Goal: Contribute content: Add original content to the website for others to see

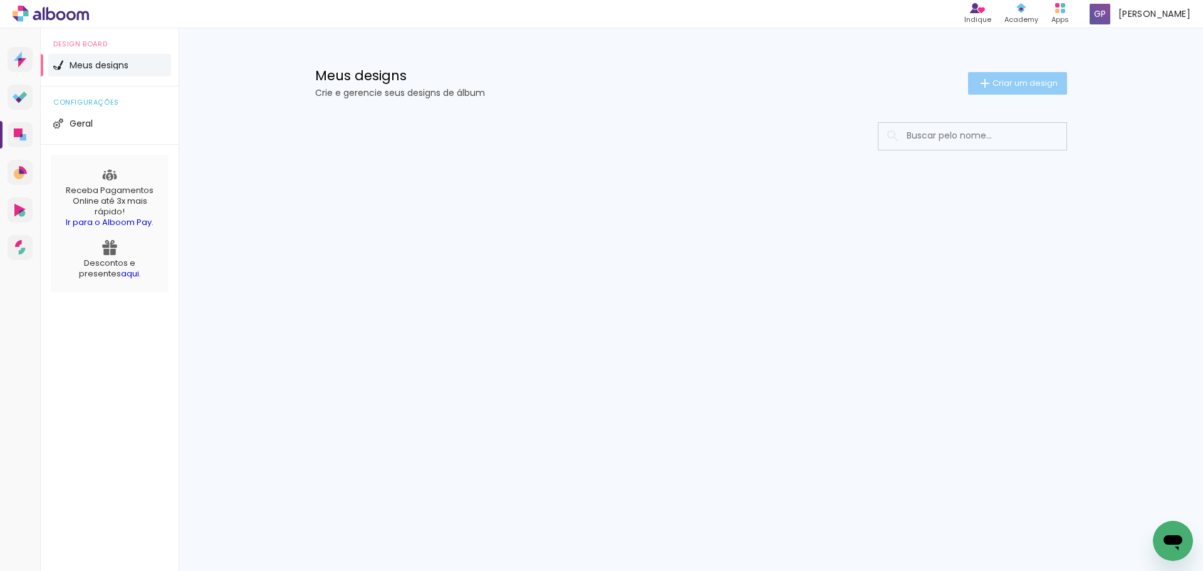
click at [1061, 84] on paper-button "Criar um design" at bounding box center [1017, 83] width 99 height 23
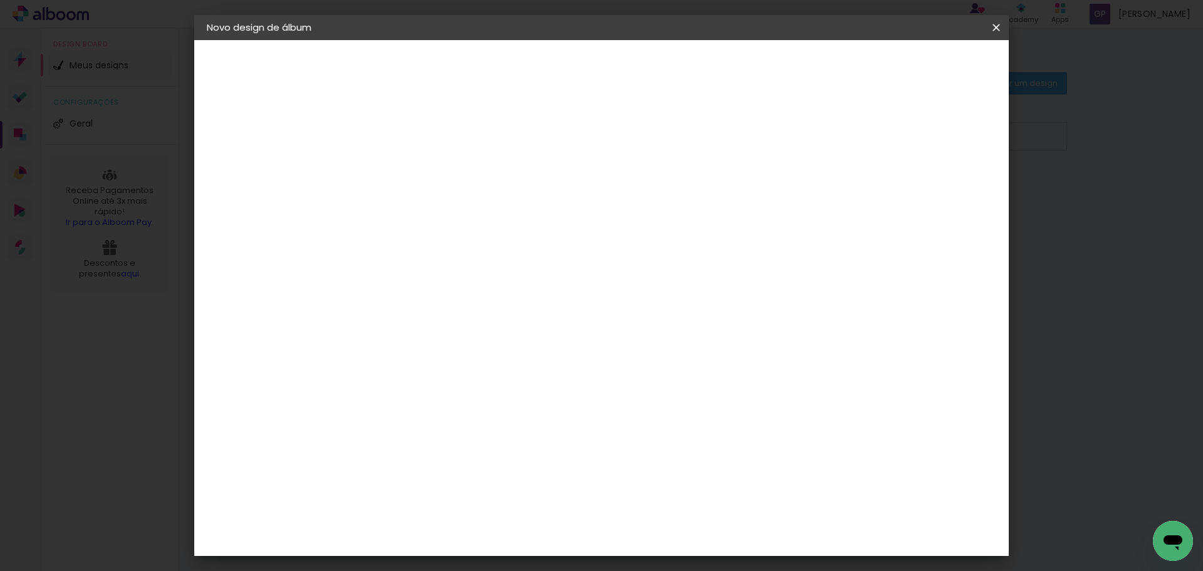
click at [416, 179] on paper-input-container "Título do álbum" at bounding box center [411, 169] width 9 height 32
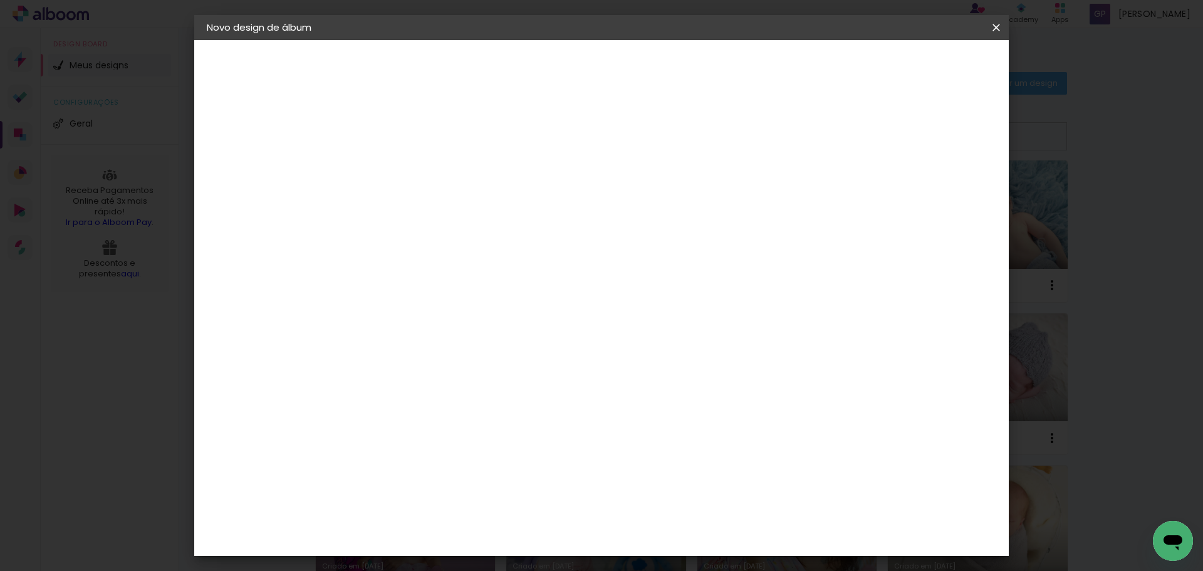
type input "LORENA"
type paper-input "LORENA"
click at [466, 78] on header "Informações Dê um título ao seu álbum. Avançar" at bounding box center [411, 77] width 109 height 75
click at [0, 0] on slot "Avançar" at bounding box center [0, 0] width 0 height 0
click at [459, 229] on paper-input-container at bounding box center [443, 239] width 135 height 28
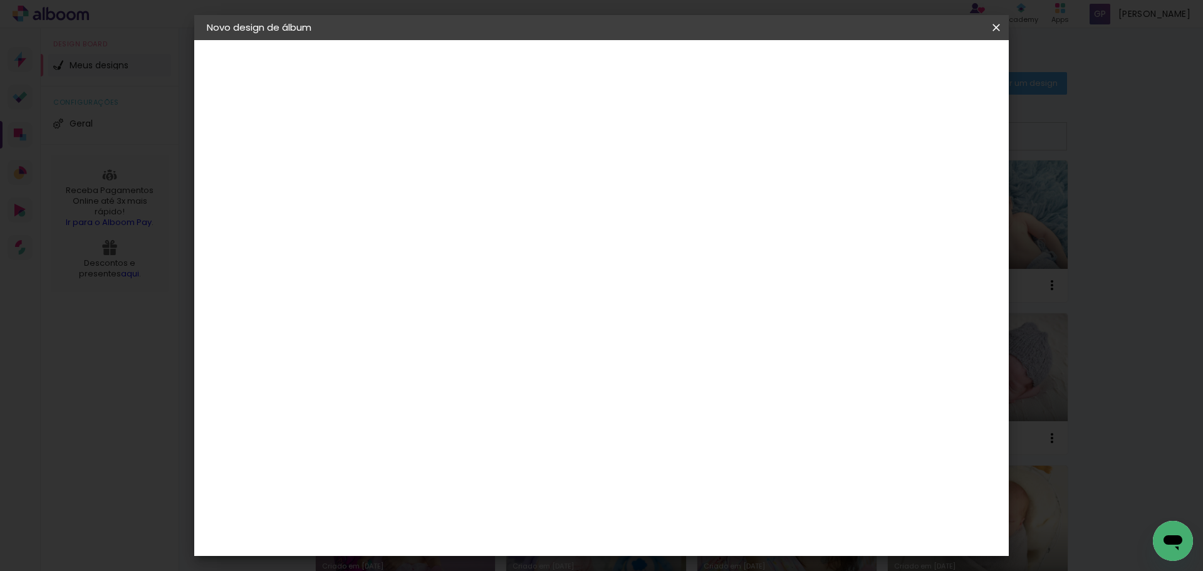
type input "time"
type paper-input "time"
click at [468, 147] on div "Fornecedor Escolha um fornecedor ou avance com o tamanho livre. Voltar Avançar" at bounding box center [494, 93] width 274 height 106
drag, startPoint x: 474, startPoint y: 291, endPoint x: 553, endPoint y: 266, distance: 83.0
click at [474, 291] on paper-item "Timer" at bounding box center [431, 283] width 110 height 28
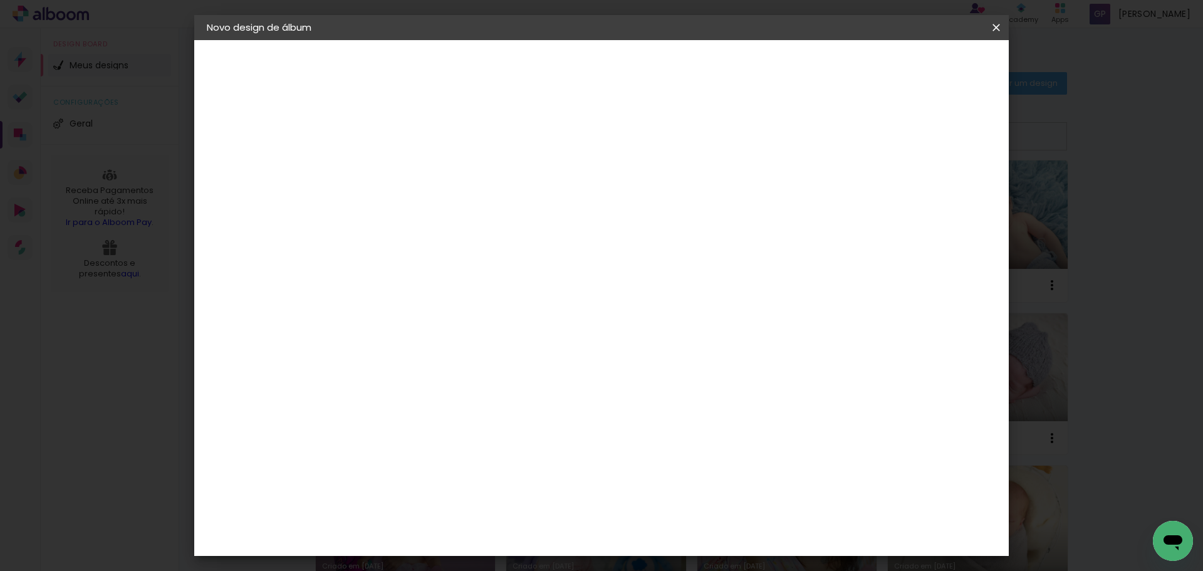
click at [0, 0] on slot "Avançar" at bounding box center [0, 0] width 0 height 0
click at [480, 203] on paper-input-container "Linha" at bounding box center [443, 219] width 73 height 32
click at [0, 0] on slot "Premium" at bounding box center [0, 0] width 0 height 0
type input "Premium"
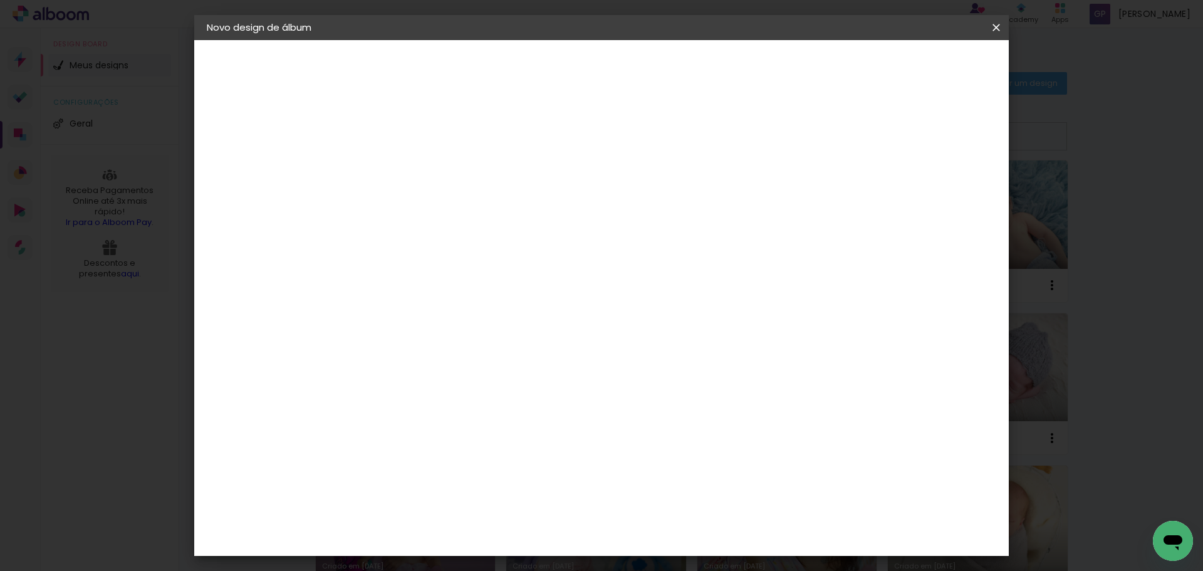
click at [496, 480] on span "20 × 20" at bounding box center [467, 493] width 58 height 26
click at [616, 68] on paper-button "Avançar" at bounding box center [584, 66] width 61 height 21
click at [918, 71] on span "Iniciar design" at bounding box center [889, 66] width 57 height 9
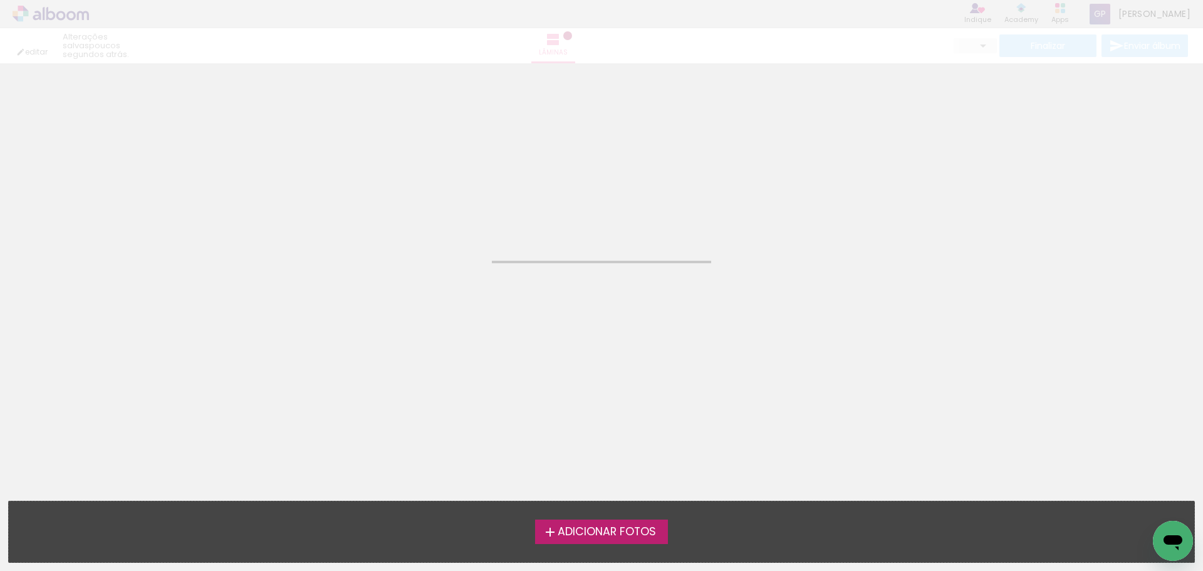
click at [640, 536] on span "Adicionar Fotos" at bounding box center [607, 531] width 98 height 11
click at [0, 0] on input "file" at bounding box center [0, 0] width 0 height 0
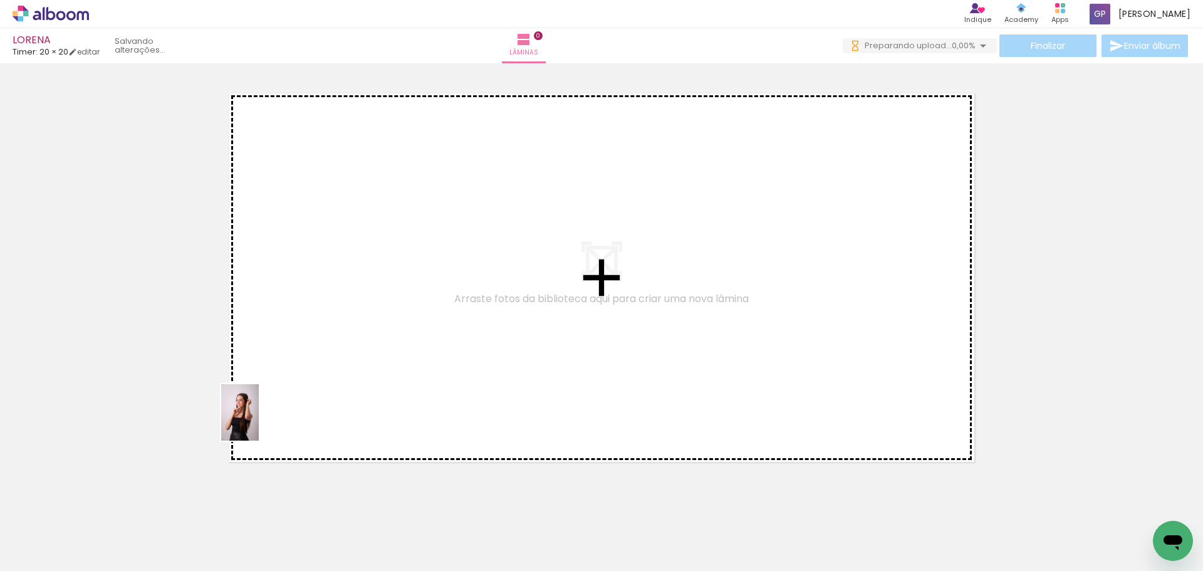
drag, startPoint x: 218, startPoint y: 346, endPoint x: 259, endPoint y: 422, distance: 85.5
click at [259, 422] on quentale-workspace at bounding box center [601, 285] width 1203 height 571
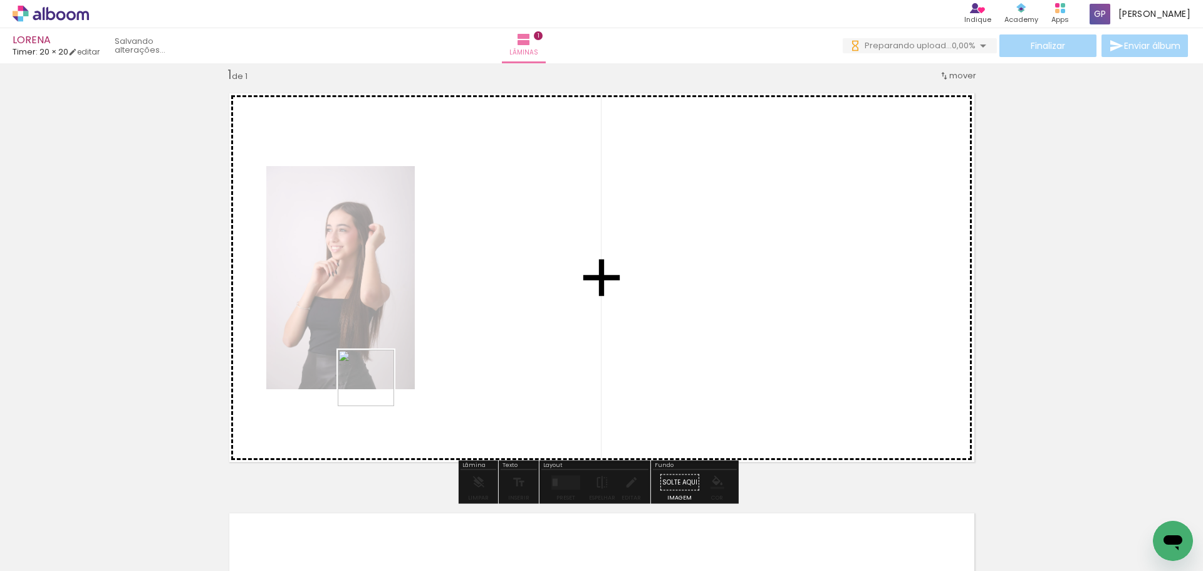
drag, startPoint x: 216, startPoint y: 538, endPoint x: 392, endPoint y: 373, distance: 240.7
click at [392, 373] on quentale-workspace at bounding box center [601, 285] width 1203 height 571
drag, startPoint x: 340, startPoint y: 549, endPoint x: 421, endPoint y: 294, distance: 266.9
click at [421, 294] on quentale-workspace at bounding box center [601, 285] width 1203 height 571
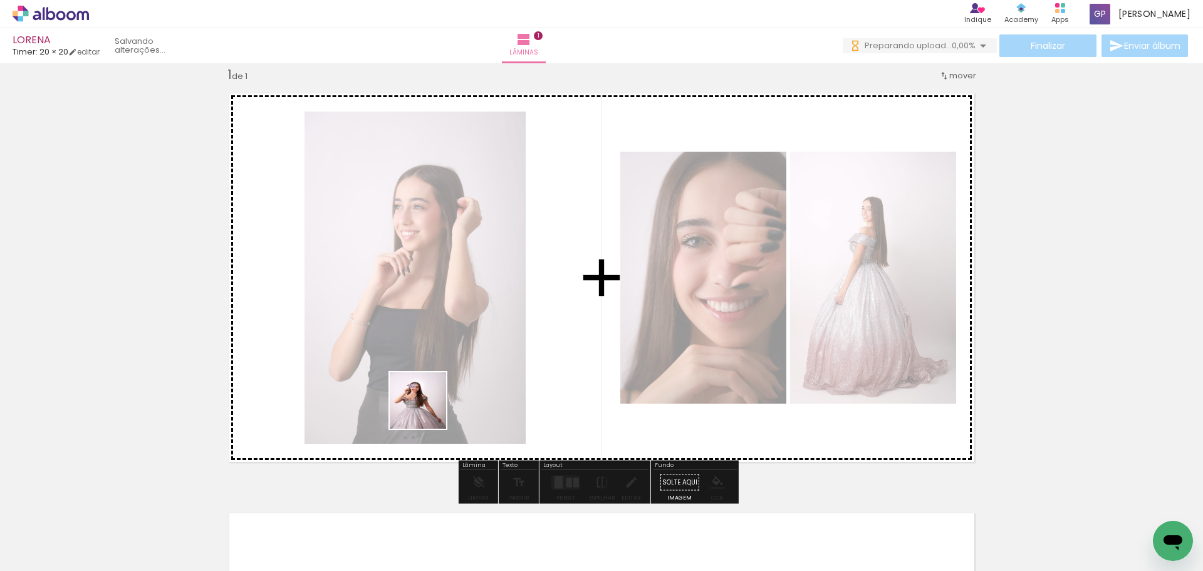
drag, startPoint x: 400, startPoint y: 556, endPoint x: 452, endPoint y: 428, distance: 138.2
click at [428, 387] on quentale-workspace at bounding box center [601, 285] width 1203 height 571
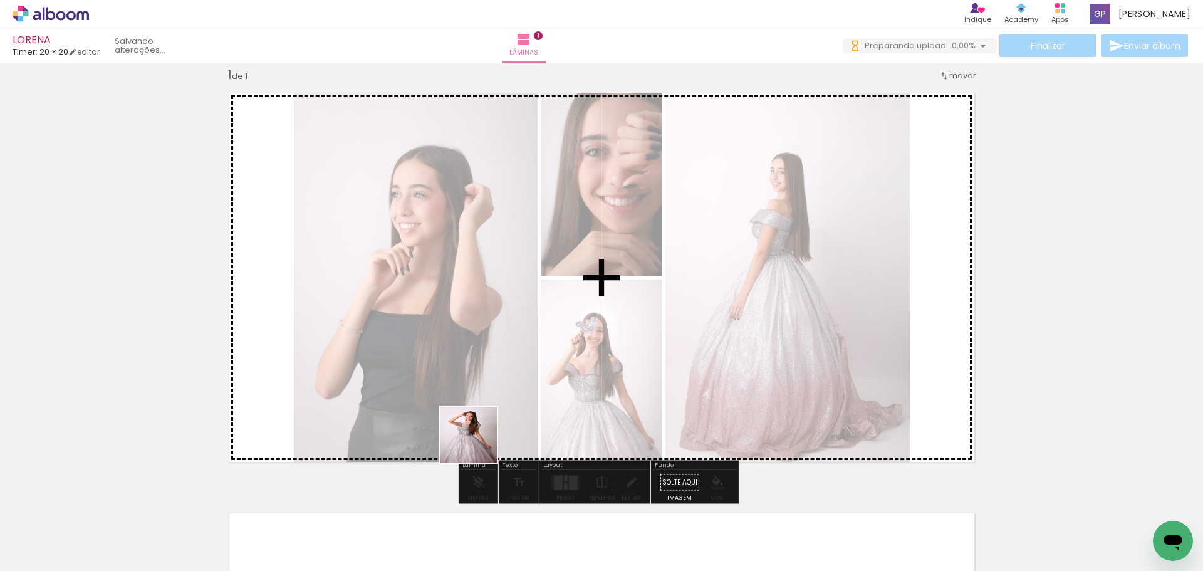
drag, startPoint x: 485, startPoint y: 540, endPoint x: 478, endPoint y: 411, distance: 129.2
click at [478, 411] on quentale-workspace at bounding box center [601, 285] width 1203 height 571
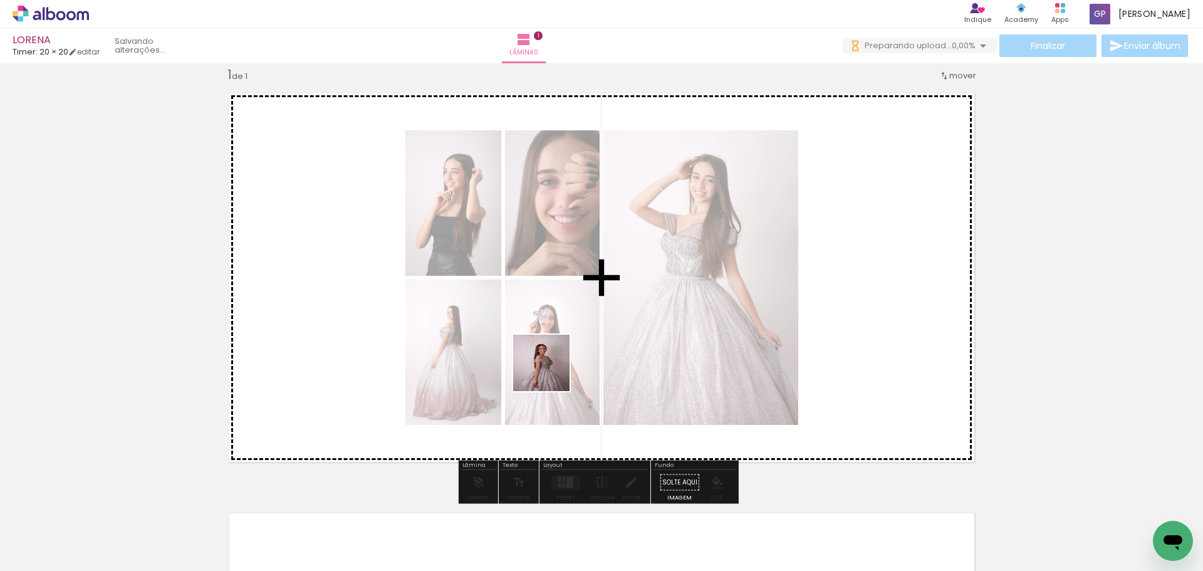
drag, startPoint x: 553, startPoint y: 536, endPoint x: 551, endPoint y: 346, distance: 190.5
click at [551, 346] on quentale-workspace at bounding box center [601, 285] width 1203 height 571
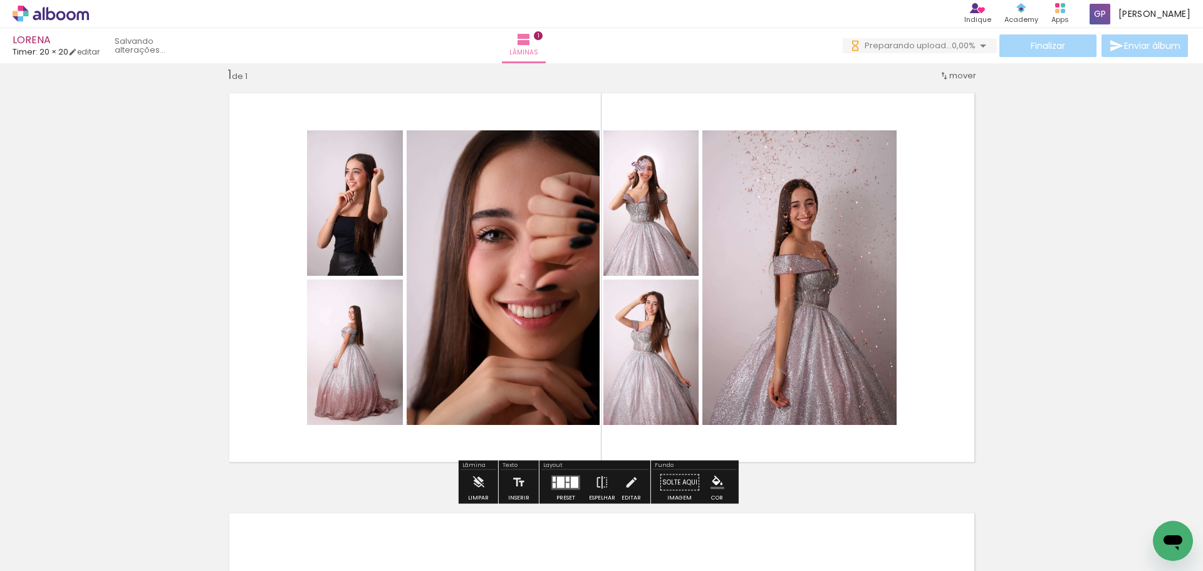
click at [246, 505] on paper-icon-button at bounding box center [239, 504] width 16 height 16
click at [576, 475] on quentale-layouter at bounding box center [565, 482] width 29 height 14
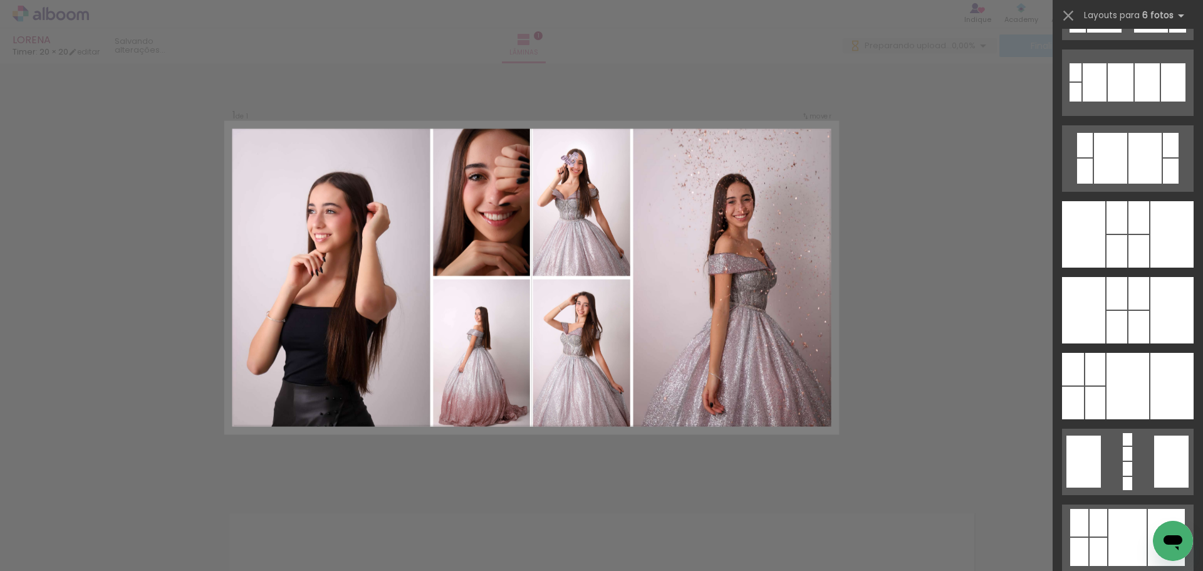
scroll to position [1128, 0]
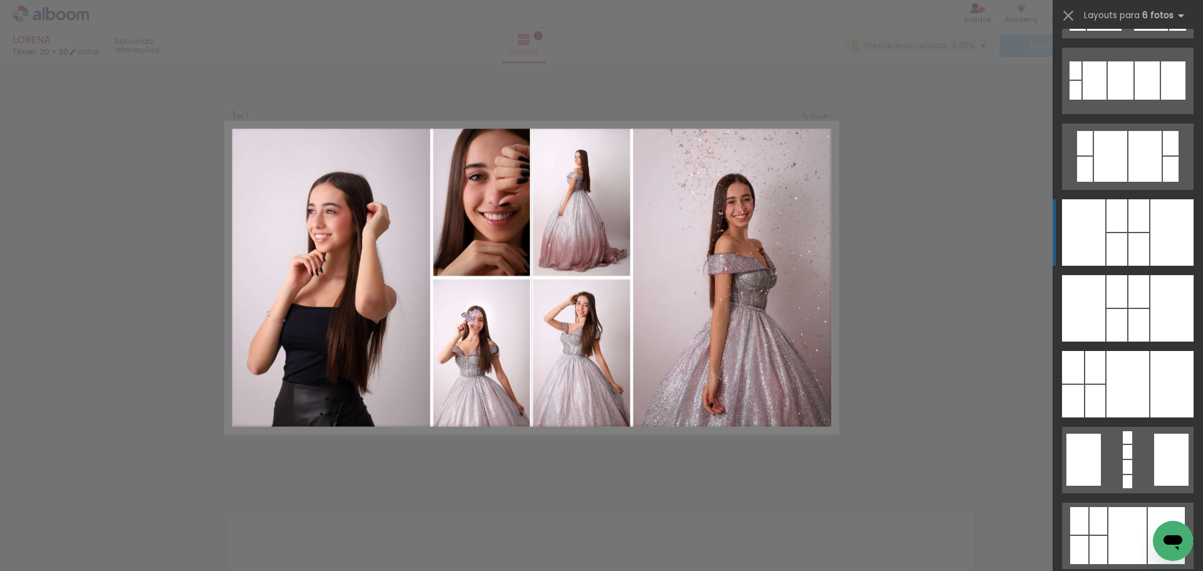
click at [1128, 249] on div at bounding box center [1138, 249] width 21 height 33
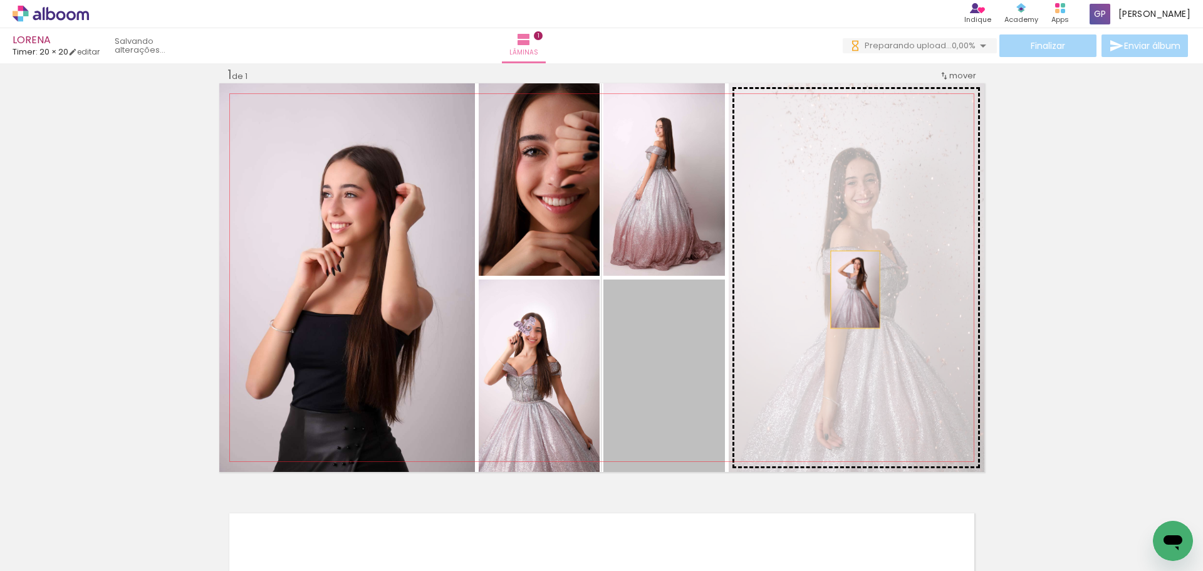
drag, startPoint x: 747, startPoint y: 314, endPoint x: 850, endPoint y: 289, distance: 105.8
click at [0, 0] on slot at bounding box center [0, 0] width 0 height 0
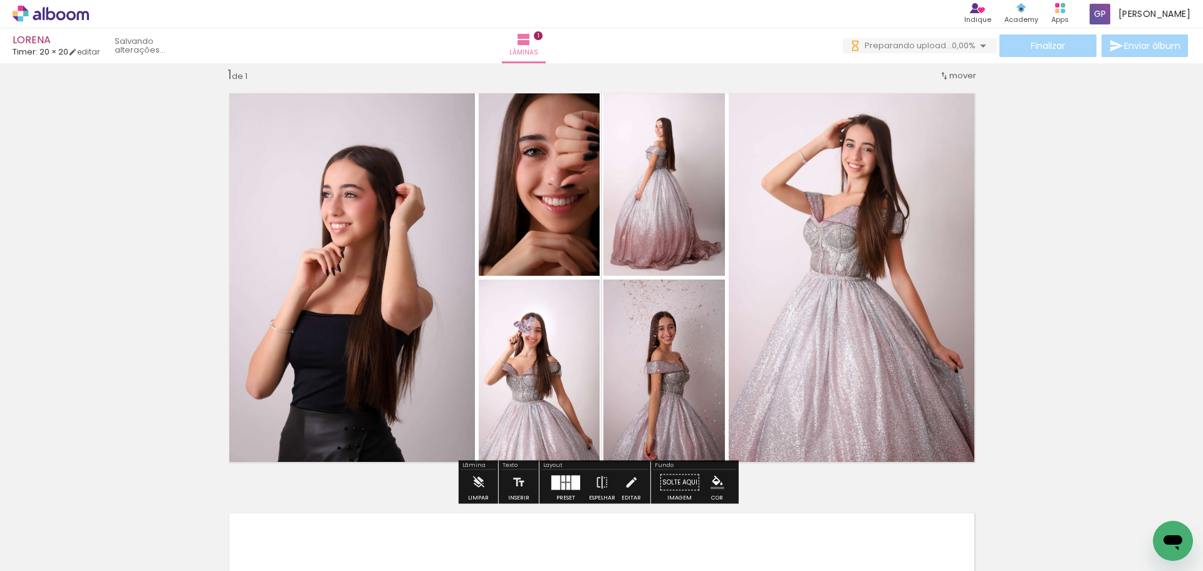
click at [1126, 282] on div "Inserir lâmina 1 de 1" at bounding box center [601, 471] width 1203 height 840
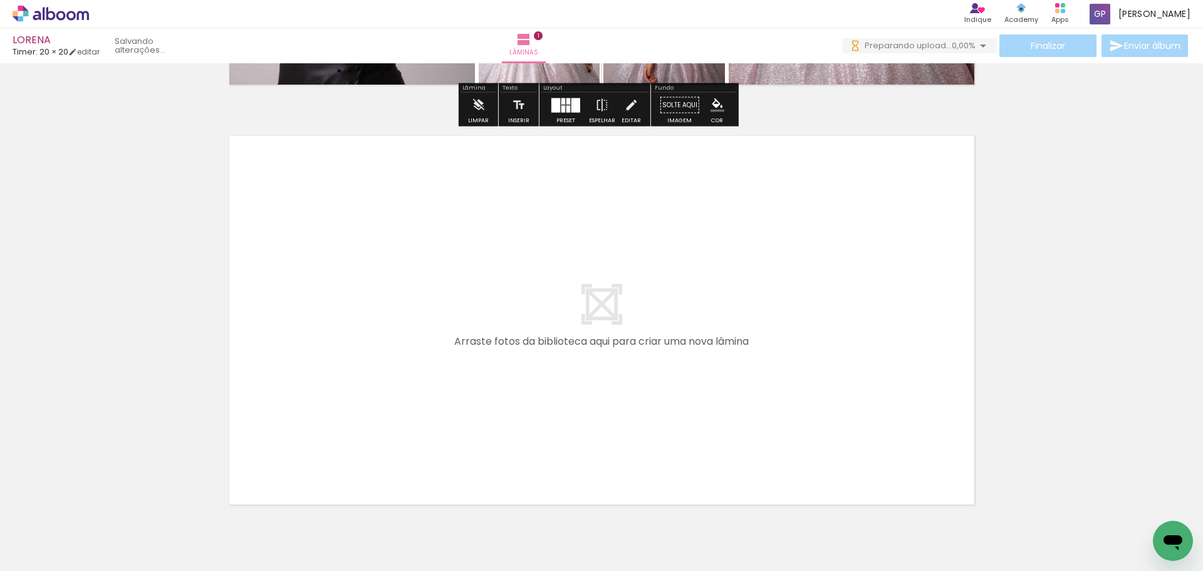
scroll to position [455, 0]
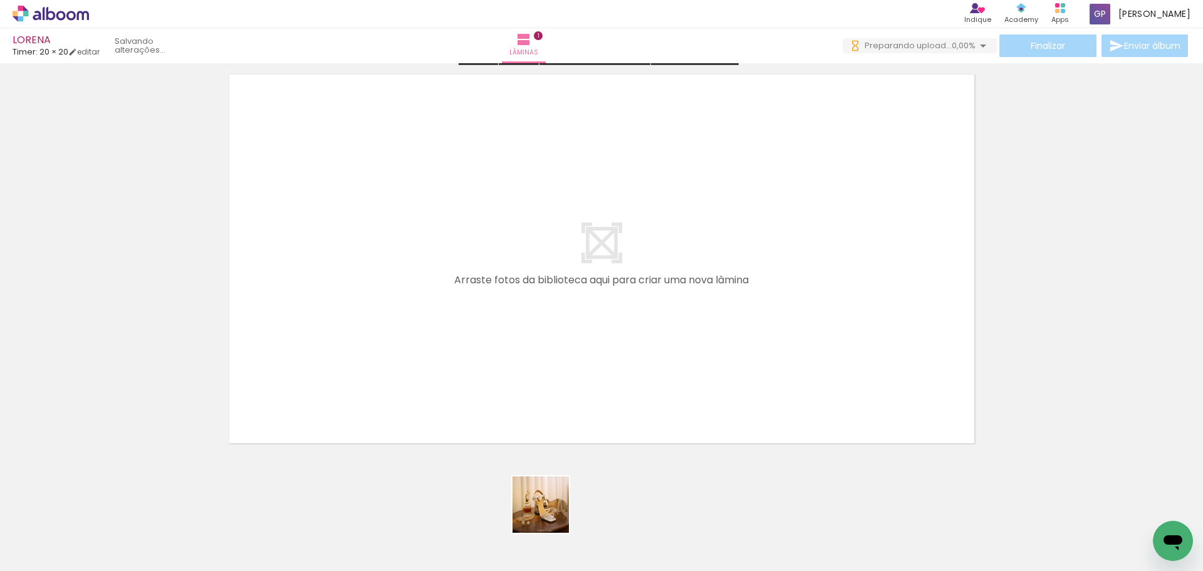
drag, startPoint x: 554, startPoint y: 543, endPoint x: 492, endPoint y: 354, distance: 198.7
click at [492, 354] on quentale-workspace at bounding box center [601, 285] width 1203 height 571
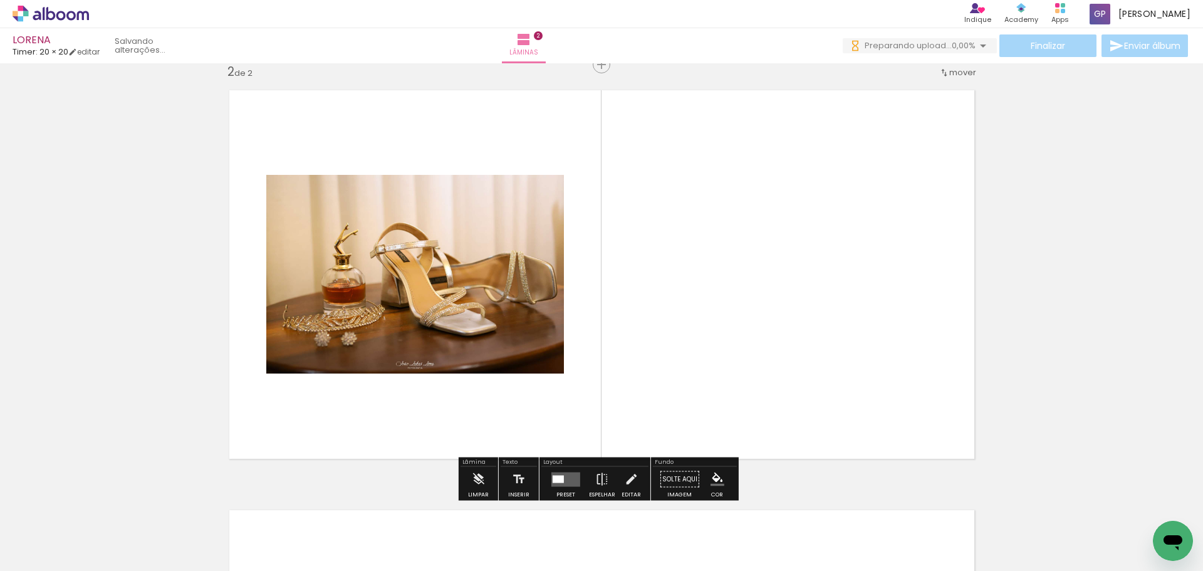
scroll to position [436, 0]
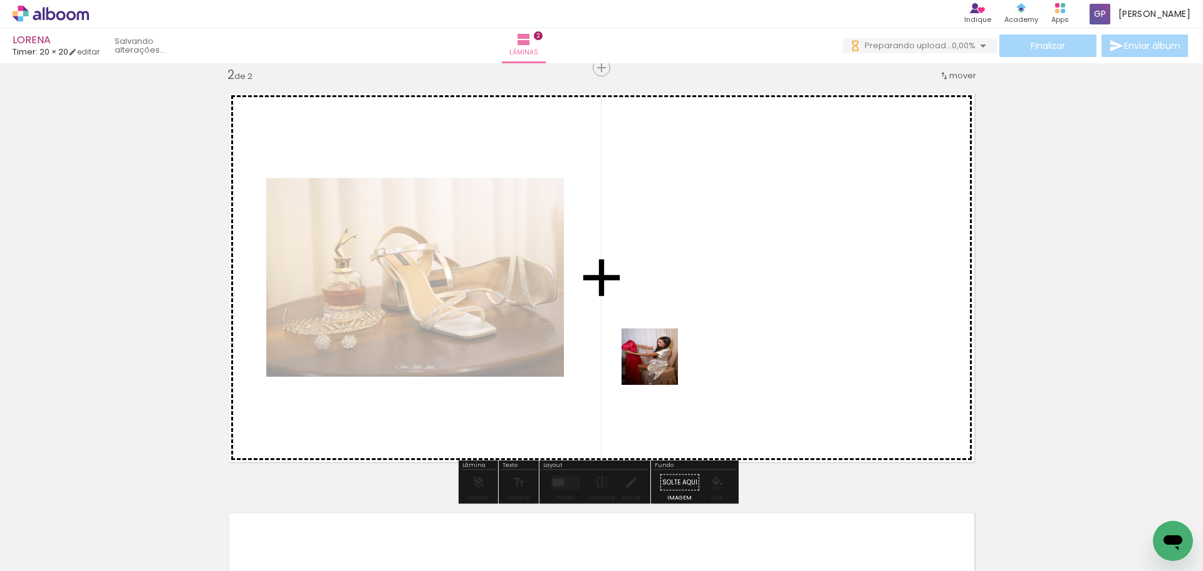
drag, startPoint x: 618, startPoint y: 532, endPoint x: 659, endPoint y: 366, distance: 170.9
click at [659, 366] on quentale-workspace at bounding box center [601, 285] width 1203 height 571
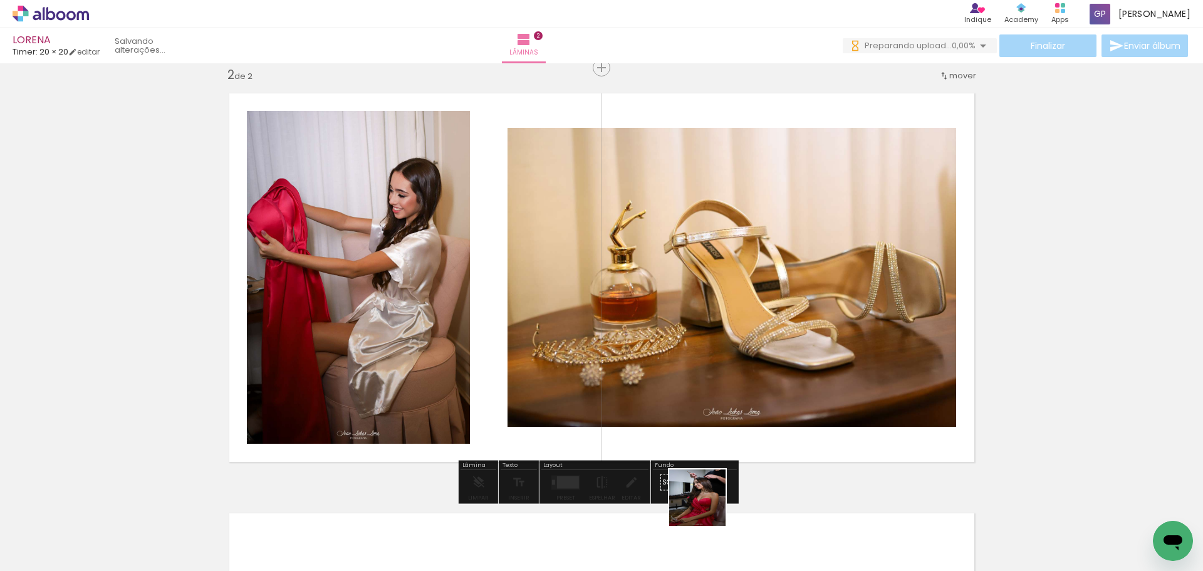
drag, startPoint x: 709, startPoint y: 544, endPoint x: 737, endPoint y: 433, distance: 115.0
click at [705, 393] on quentale-workspace at bounding box center [601, 285] width 1203 height 571
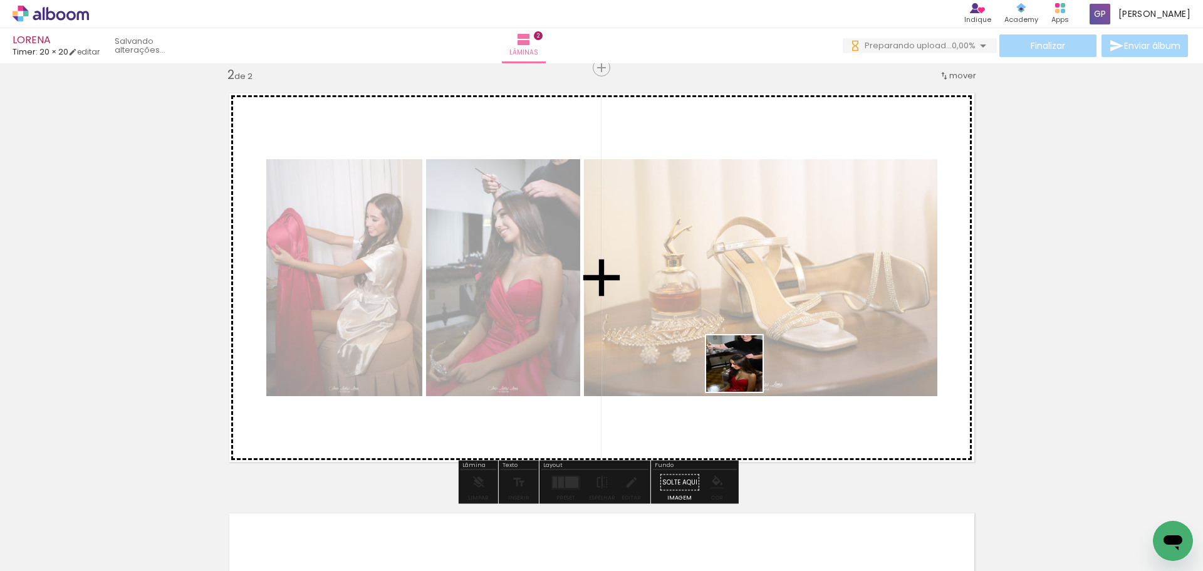
drag, startPoint x: 774, startPoint y: 542, endPoint x: 783, endPoint y: 393, distance: 148.7
click at [740, 318] on quentale-workspace at bounding box center [601, 285] width 1203 height 571
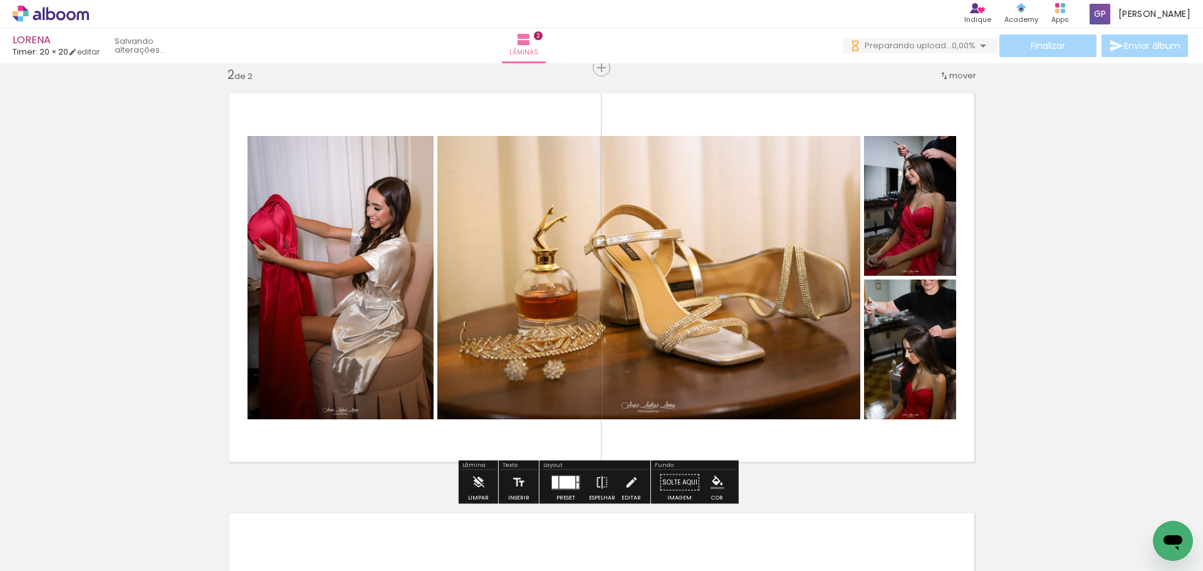
drag, startPoint x: 815, startPoint y: 526, endPoint x: 877, endPoint y: 450, distance: 97.9
click at [791, 350] on quentale-workspace at bounding box center [601, 285] width 1203 height 571
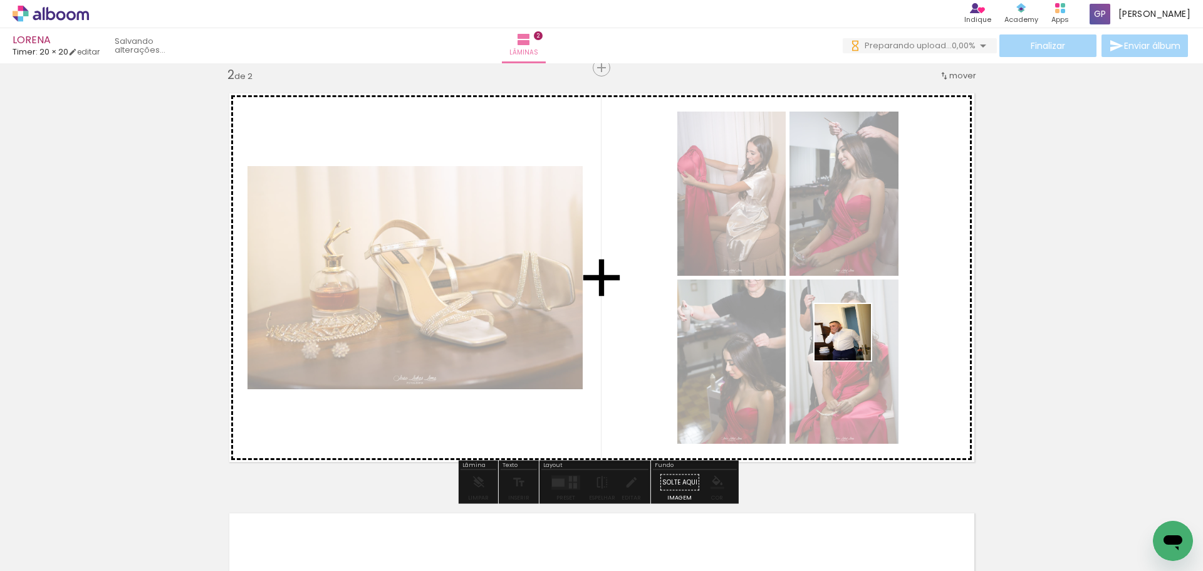
drag, startPoint x: 974, startPoint y: 539, endPoint x: 852, endPoint y: 341, distance: 232.3
click at [852, 341] on quentale-workspace at bounding box center [601, 285] width 1203 height 571
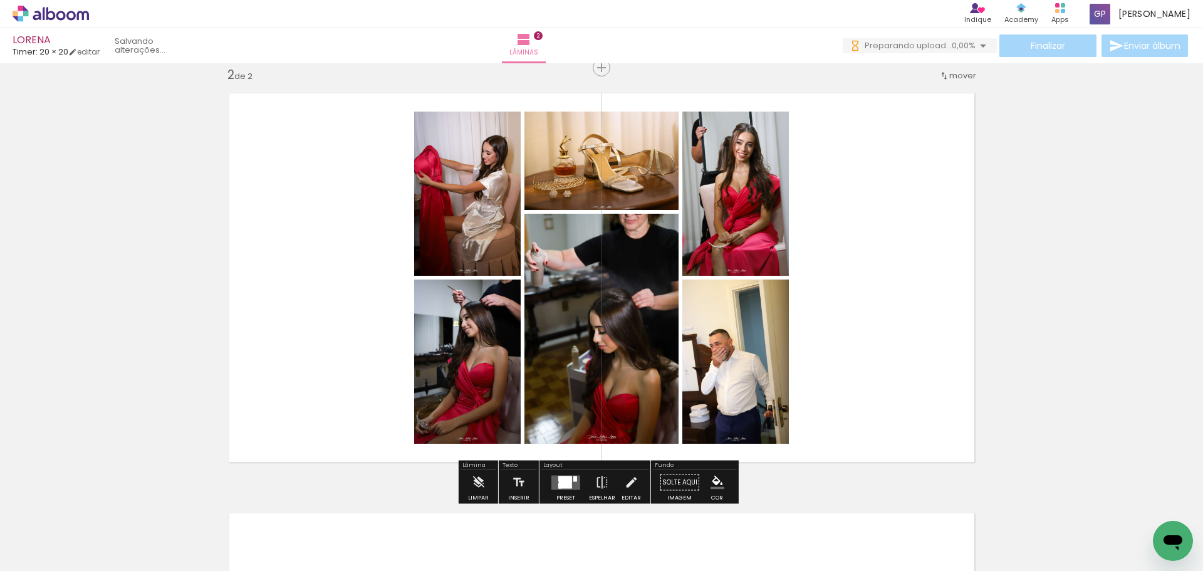
drag, startPoint x: 911, startPoint y: 534, endPoint x: 942, endPoint y: 419, distance: 118.7
click at [883, 343] on quentale-workspace at bounding box center [601, 285] width 1203 height 571
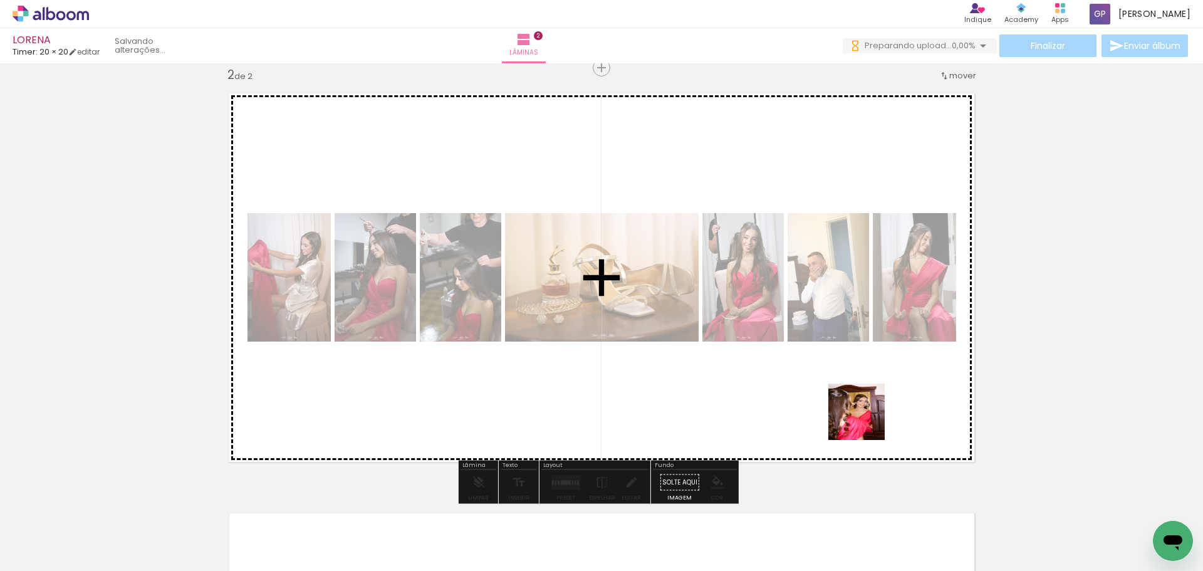
drag, startPoint x: 1029, startPoint y: 539, endPoint x: 805, endPoint y: 421, distance: 253.3
click at [848, 402] on quentale-workspace at bounding box center [601, 285] width 1203 height 571
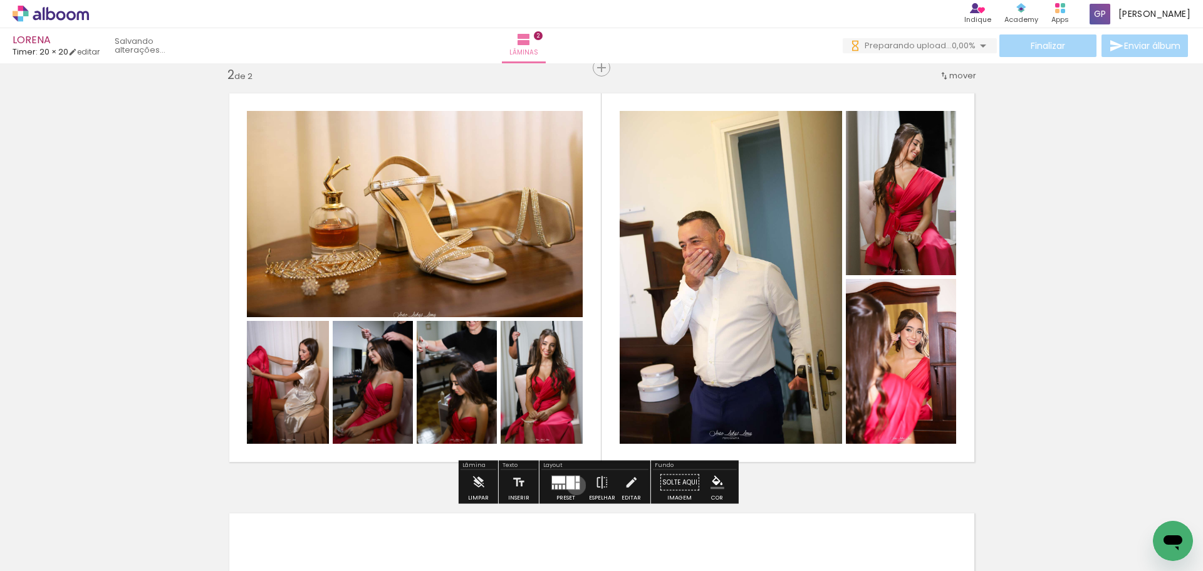
click at [576, 485] on div at bounding box center [578, 485] width 4 height 6
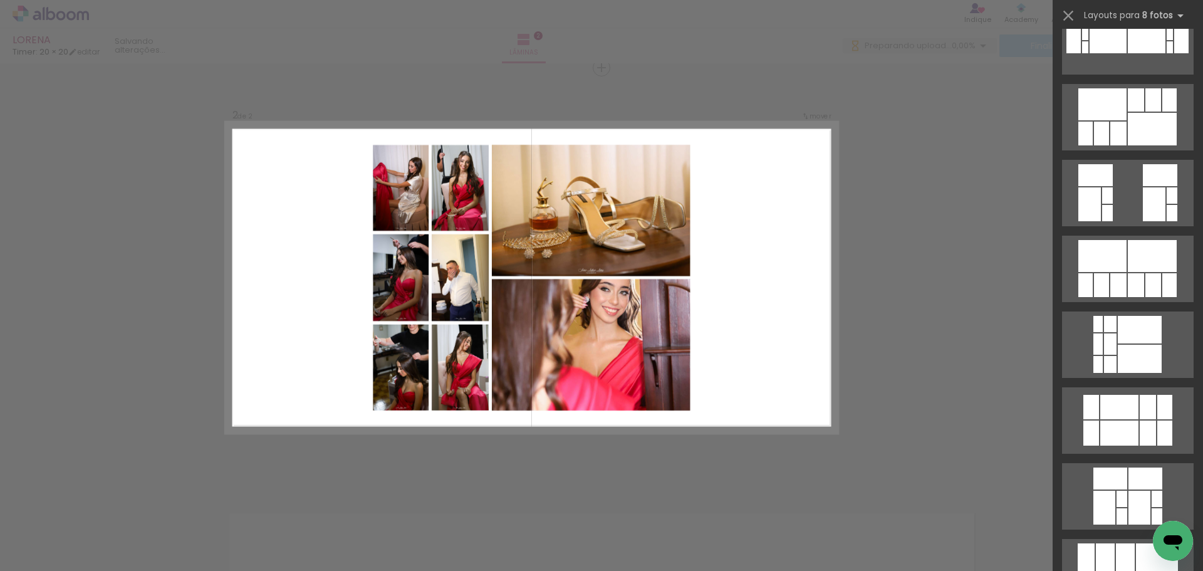
scroll to position [1190, 0]
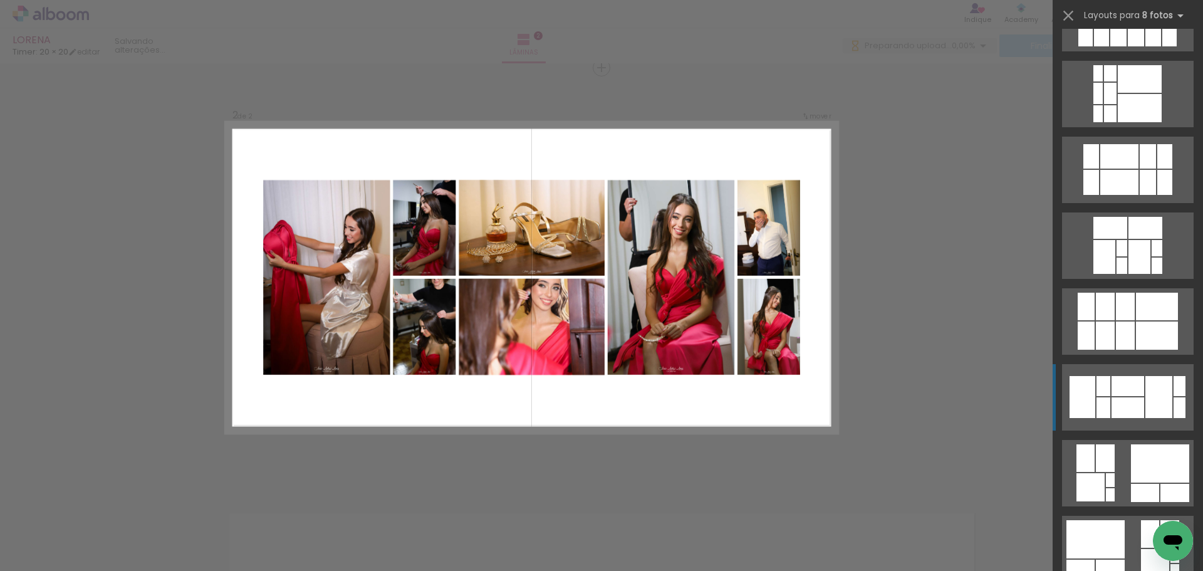
click at [1159, 393] on div at bounding box center [1158, 397] width 27 height 42
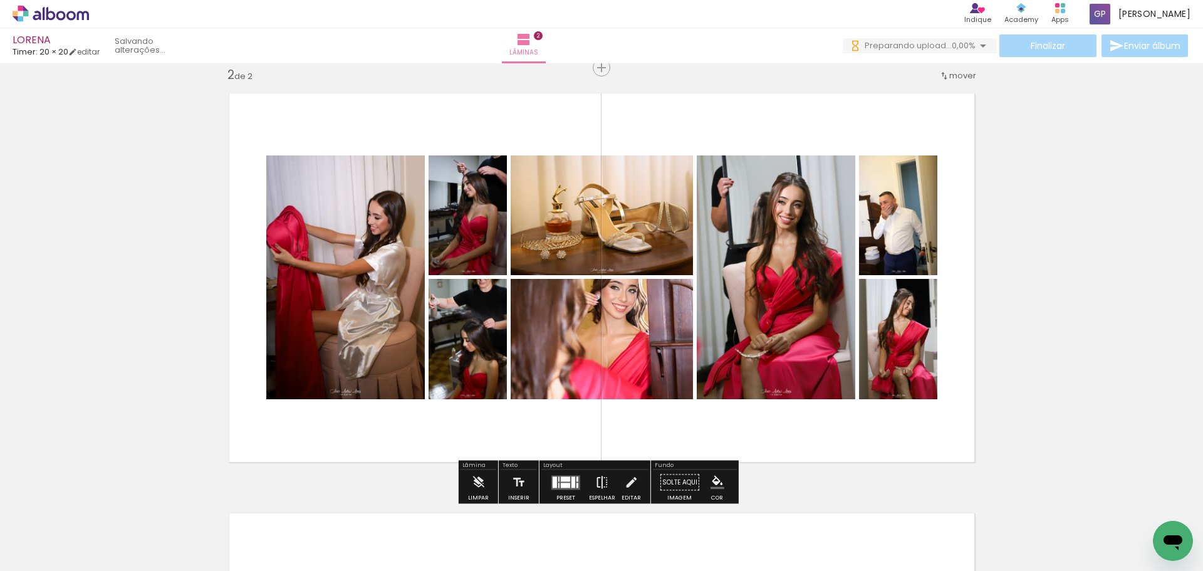
click at [596, 472] on iron-icon at bounding box center [602, 482] width 14 height 25
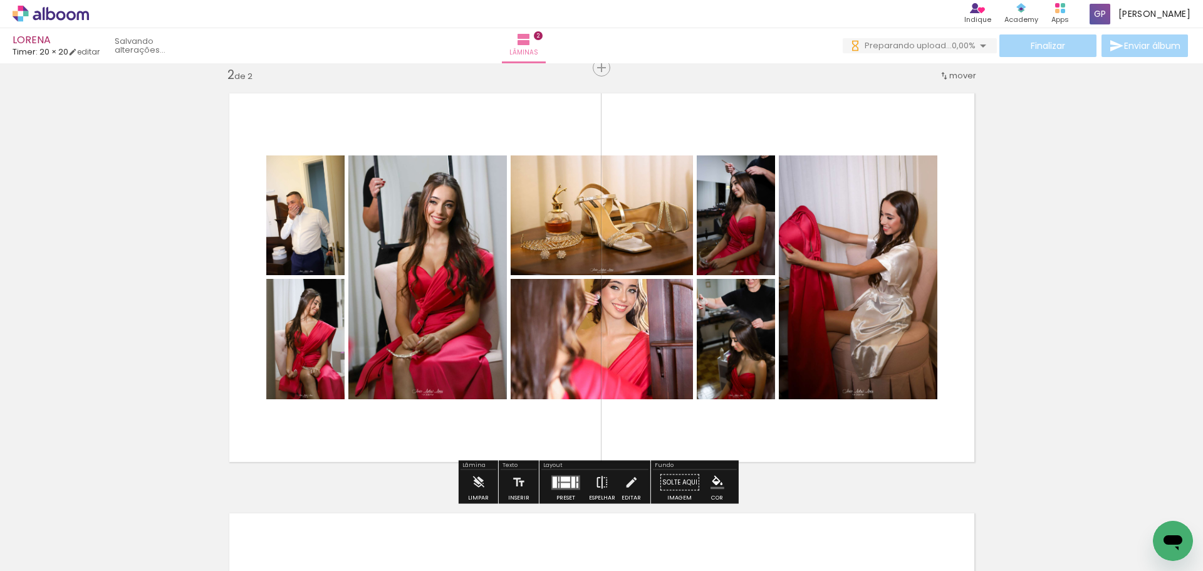
click at [586, 483] on paper-button "Espelhar" at bounding box center [602, 486] width 33 height 32
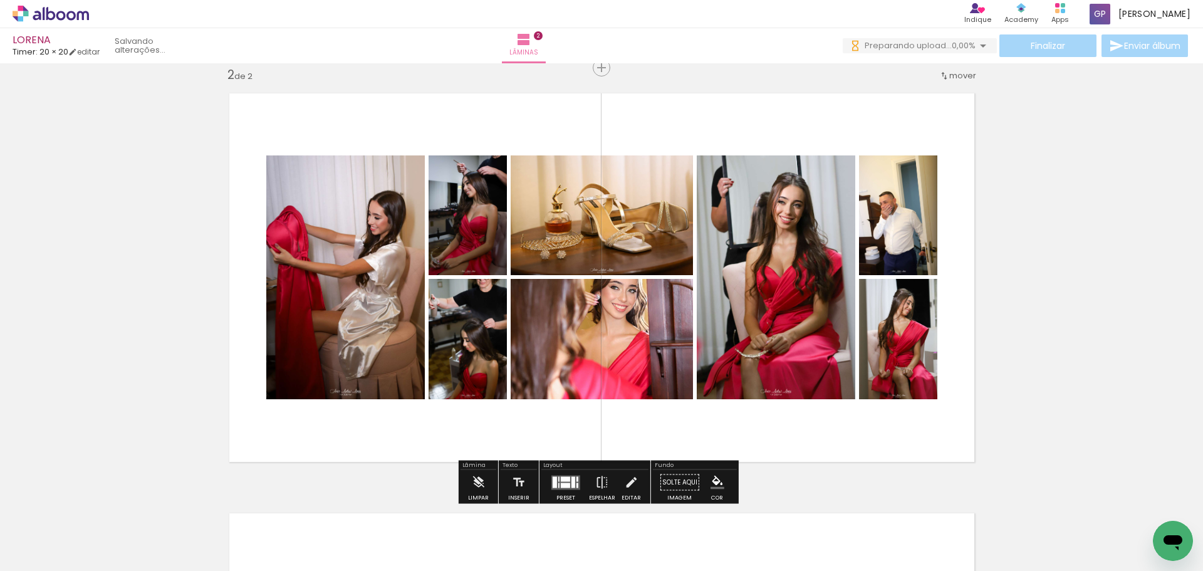
click at [1089, 290] on div "Inserir lâmina 1 de 2 Inserir lâmina 2 de 2" at bounding box center [601, 262] width 1203 height 1260
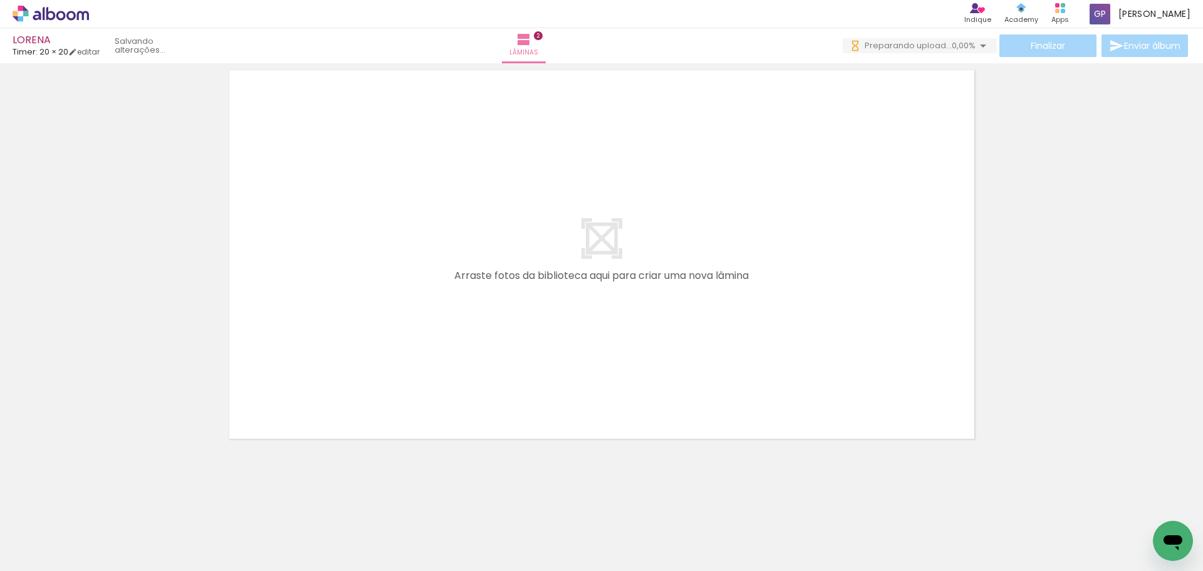
scroll to position [0, 3006]
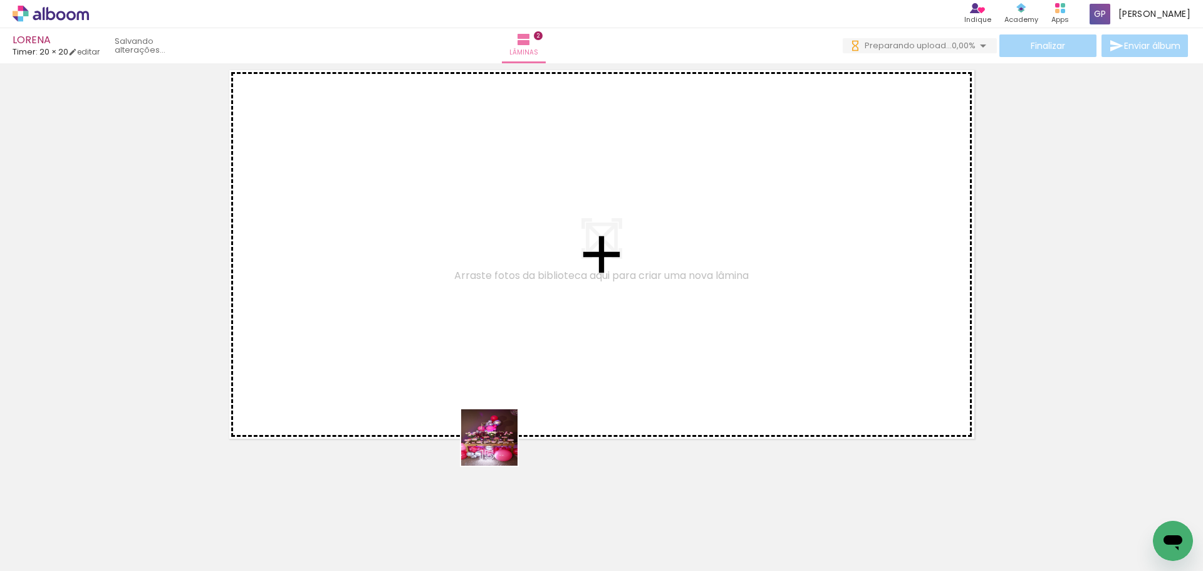
drag, startPoint x: 496, startPoint y: 531, endPoint x: 544, endPoint y: 435, distance: 107.3
click at [501, 381] on quentale-workspace at bounding box center [601, 285] width 1203 height 571
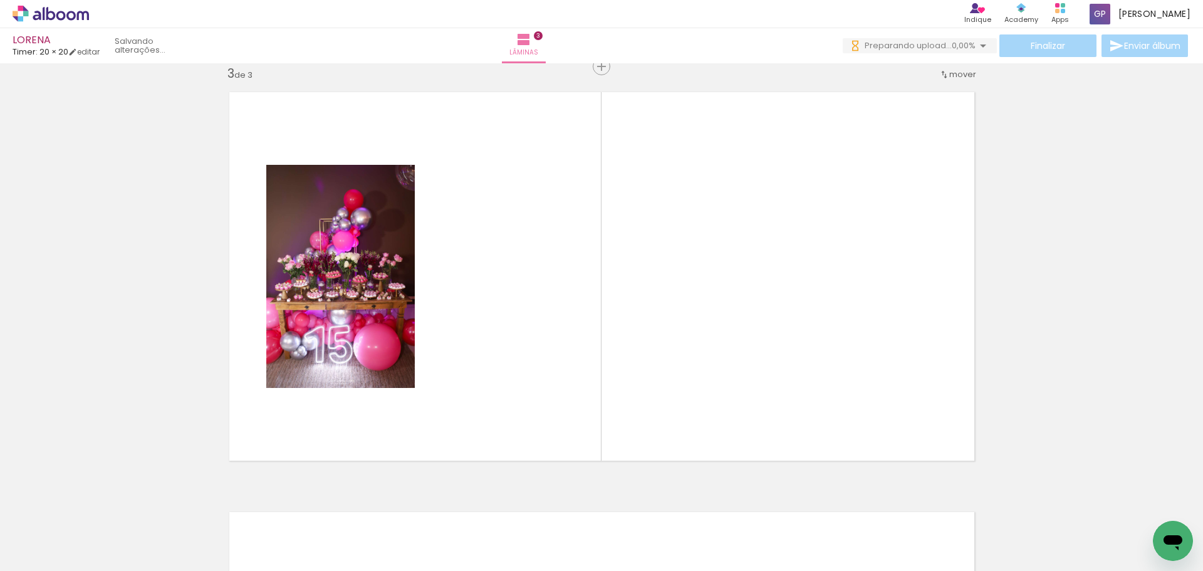
scroll to position [856, 0]
drag, startPoint x: 572, startPoint y: 544, endPoint x: 617, endPoint y: 409, distance: 142.6
click at [576, 368] on quentale-workspace at bounding box center [601, 285] width 1203 height 571
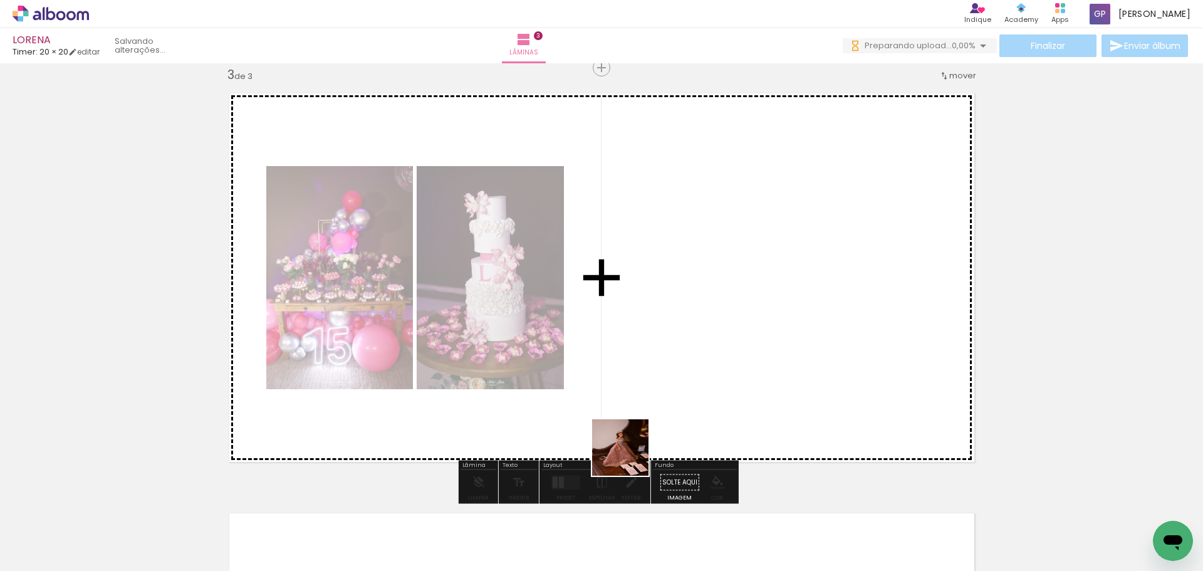
drag, startPoint x: 632, startPoint y: 533, endPoint x: 673, endPoint y: 353, distance: 185.1
click at [651, 311] on quentale-workspace at bounding box center [601, 285] width 1203 height 571
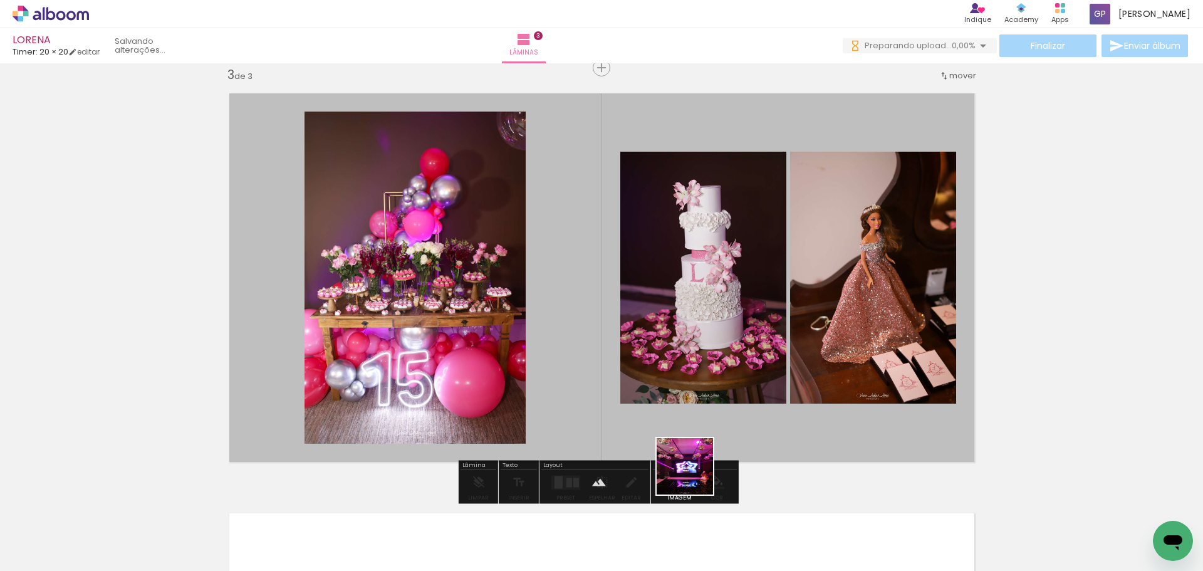
drag, startPoint x: 694, startPoint y: 475, endPoint x: 710, endPoint y: 383, distance: 94.0
click at [688, 359] on quentale-workspace at bounding box center [601, 285] width 1203 height 571
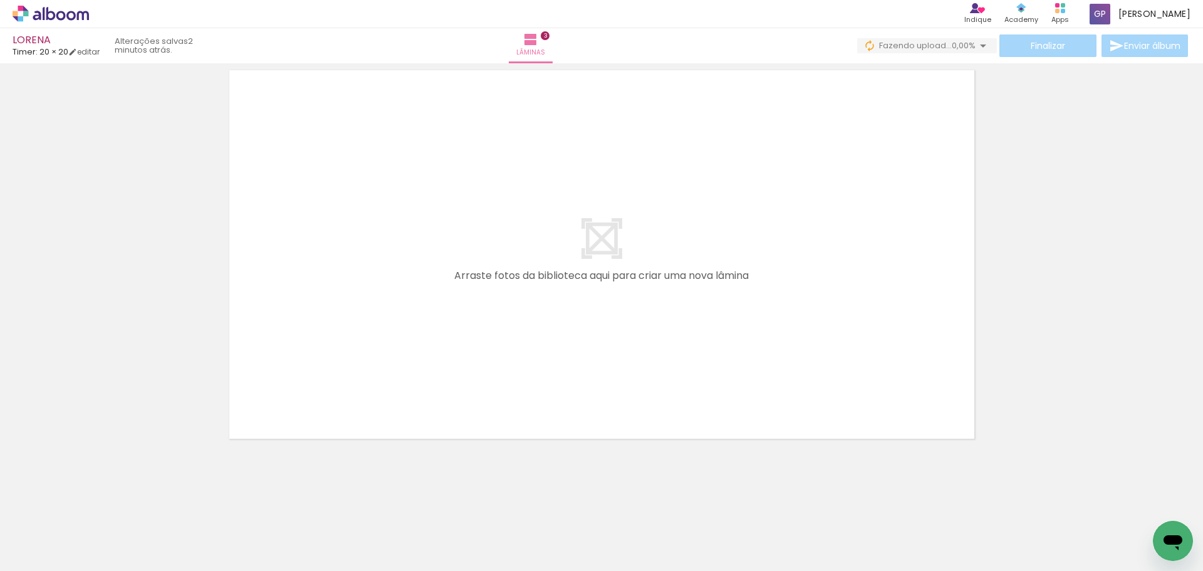
scroll to position [0, 719]
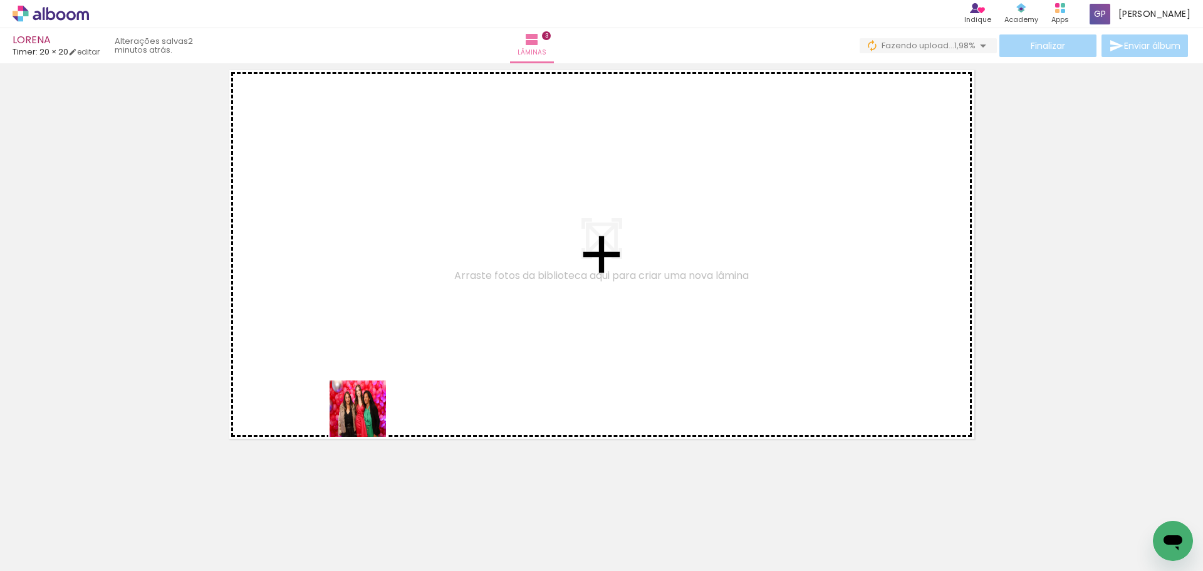
drag, startPoint x: 371, startPoint y: 537, endPoint x: 417, endPoint y: 412, distance: 133.6
click at [367, 346] on quentale-workspace at bounding box center [601, 285] width 1203 height 571
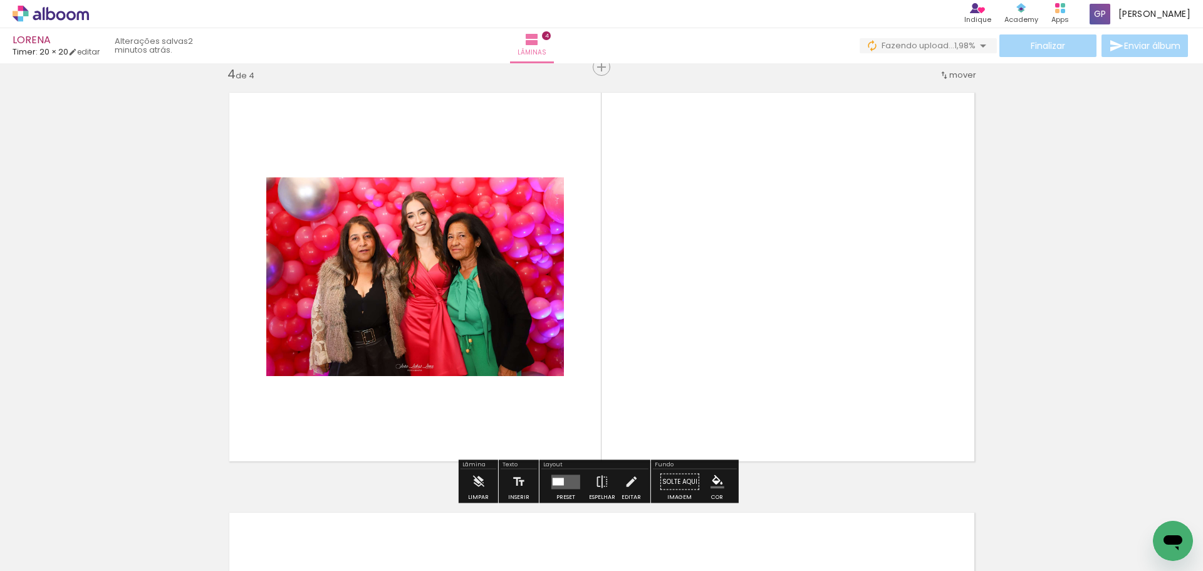
scroll to position [1275, 0]
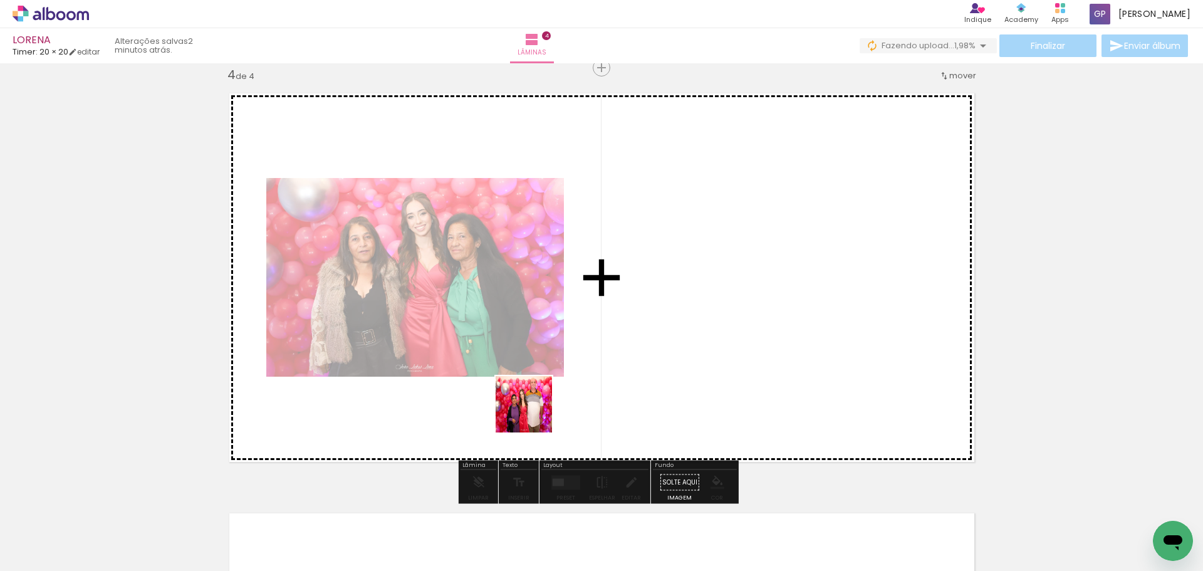
drag, startPoint x: 470, startPoint y: 541, endPoint x: 533, endPoint y: 413, distance: 142.3
click at [533, 413] on quentale-workspace at bounding box center [601, 285] width 1203 height 571
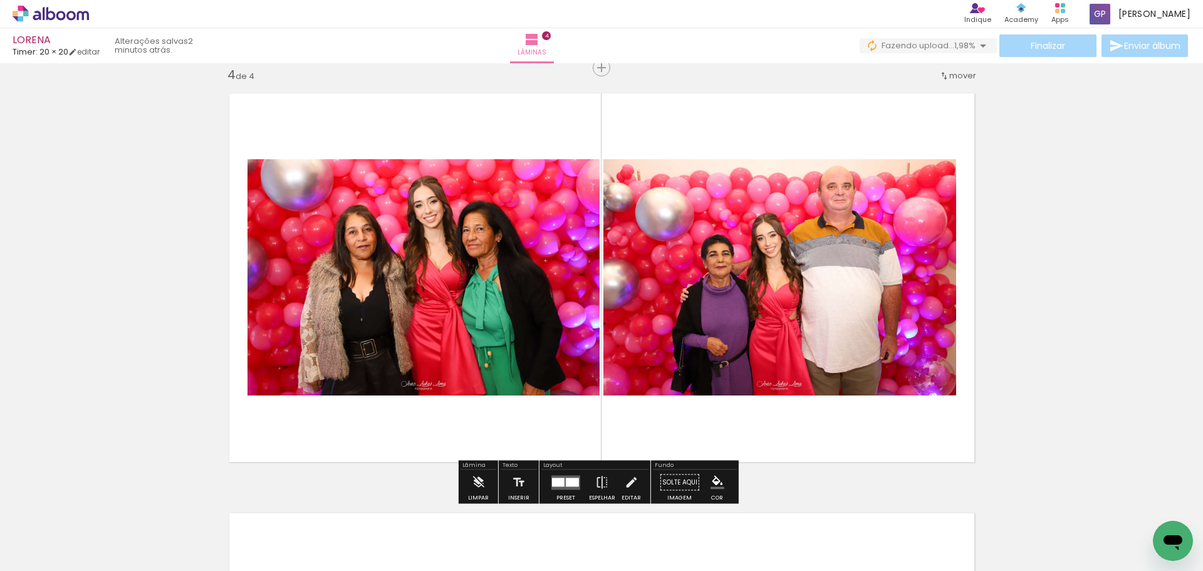
drag, startPoint x: 744, startPoint y: 541, endPoint x: 725, endPoint y: 316, distance: 226.3
click at [725, 316] on quentale-workspace at bounding box center [601, 285] width 1203 height 571
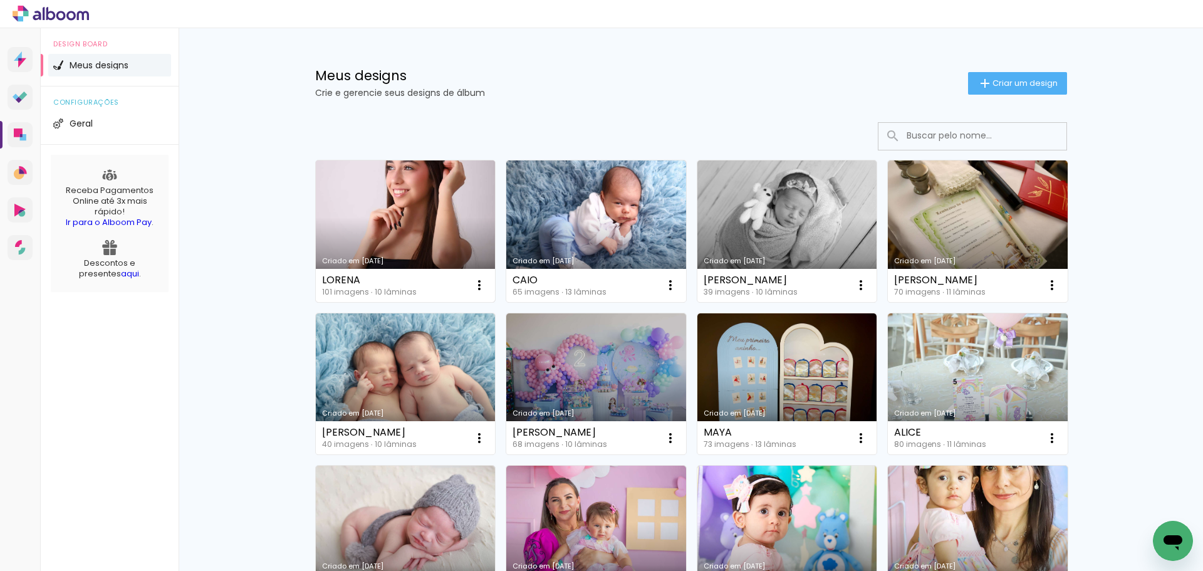
click at [415, 235] on link "Criado em [DATE]" at bounding box center [406, 231] width 180 height 142
